Goal: Task Accomplishment & Management: Manage account settings

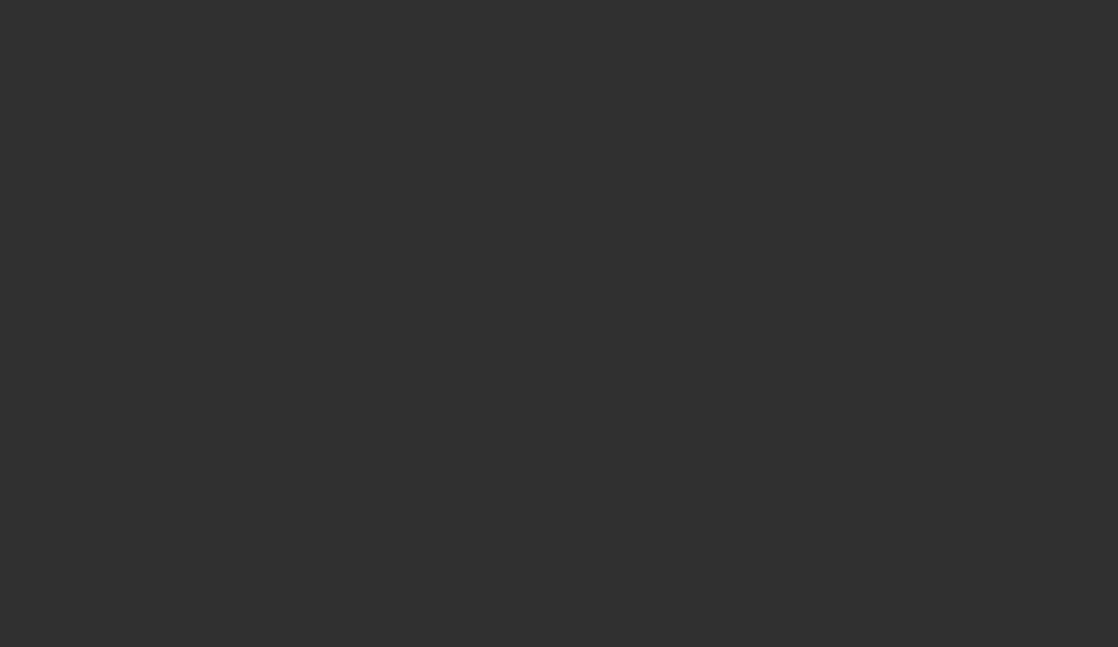
click at [835, 180] on div at bounding box center [559, 323] width 1118 height 647
click at [81, 1] on div at bounding box center [559, 323] width 1118 height 647
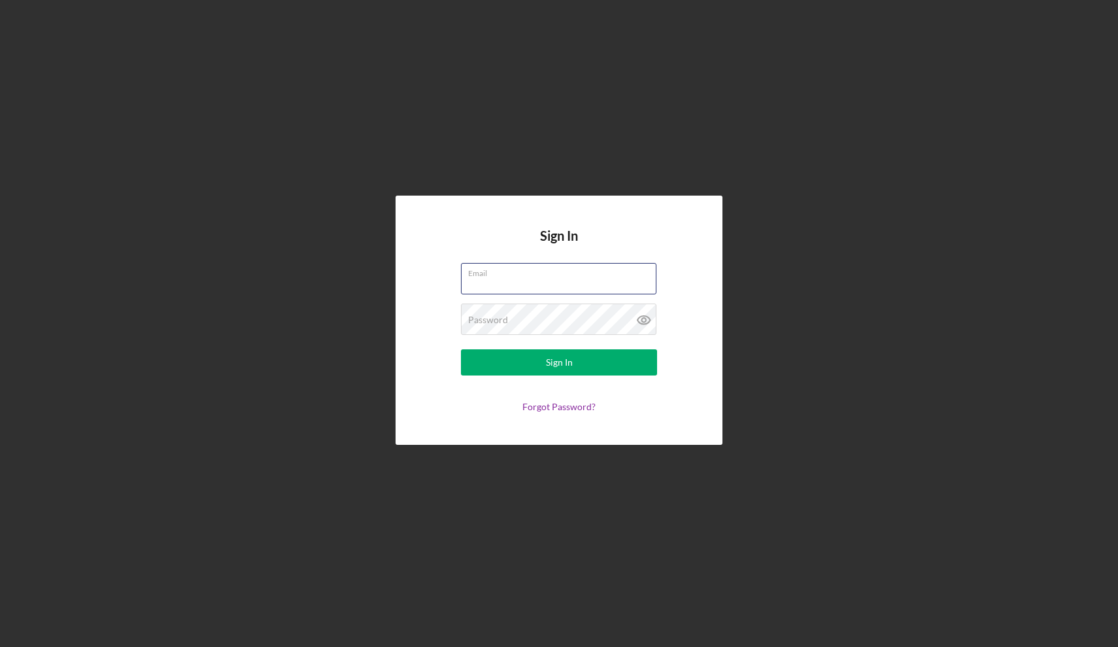
type input "[EMAIL_ADDRESS][DOMAIN_NAME]"
click at [538, 356] on button "Sign In" at bounding box center [559, 362] width 196 height 26
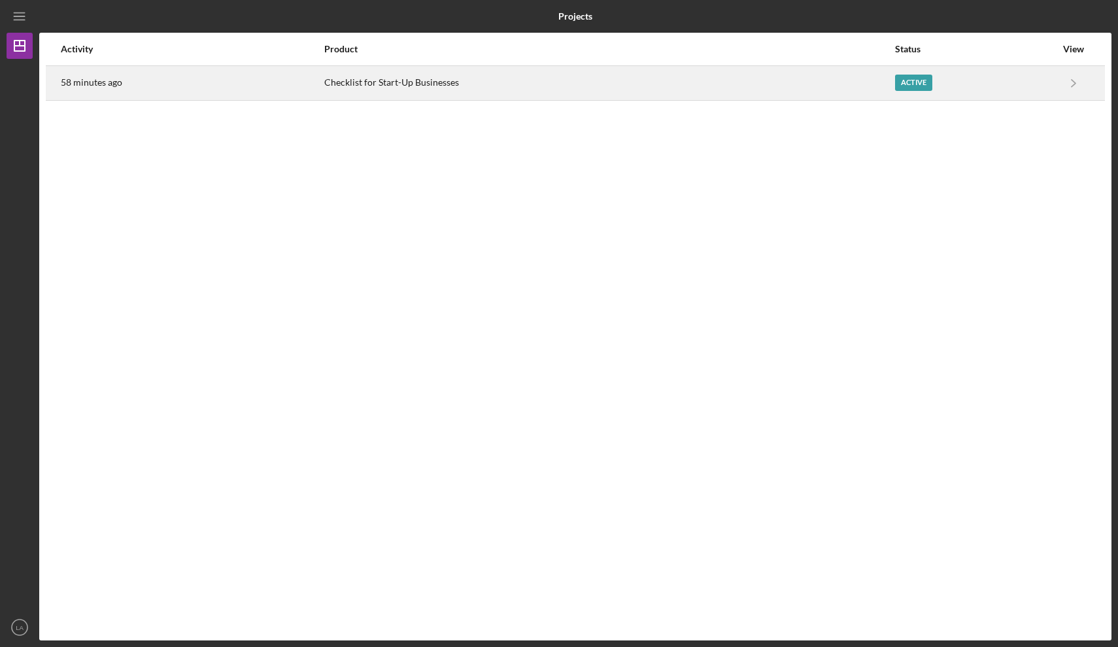
click at [918, 77] on div "Active" at bounding box center [913, 83] width 37 height 16
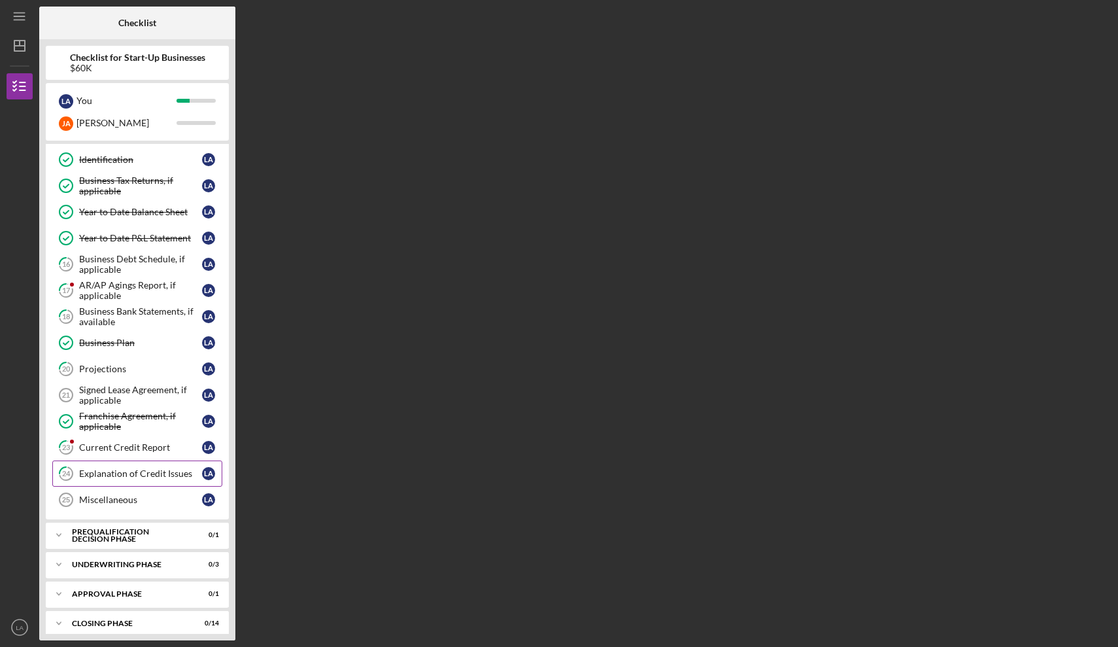
scroll to position [311, 0]
click at [120, 497] on div "Miscellaneous" at bounding box center [140, 500] width 123 height 10
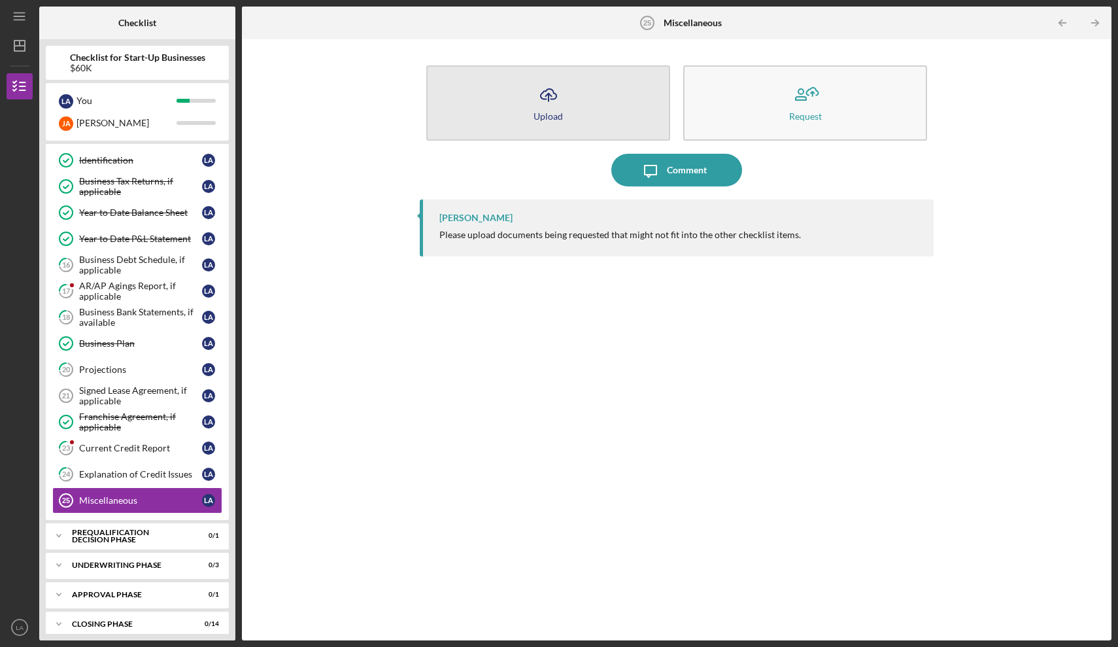
click at [539, 105] on icon "Icon/Upload" at bounding box center [548, 94] width 33 height 33
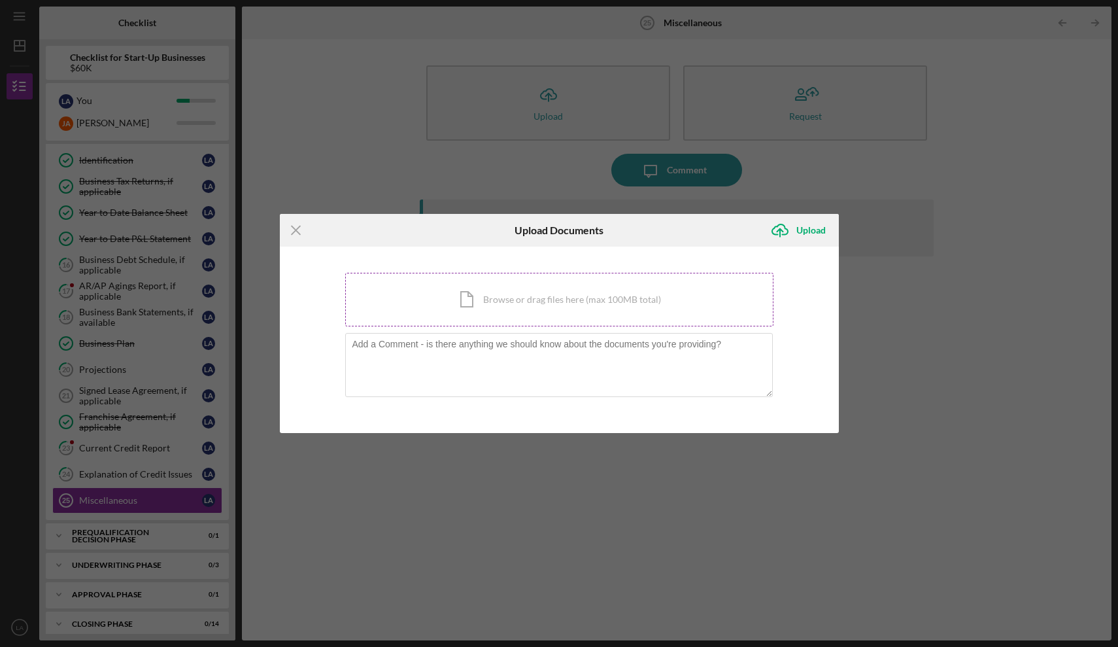
click at [482, 303] on div "Icon/Document Browse or drag files here (max 100MB total) Tap to choose files o…" at bounding box center [559, 300] width 428 height 54
click at [294, 229] on line at bounding box center [296, 230] width 9 height 9
